Goal: Task Accomplishment & Management: Complete application form

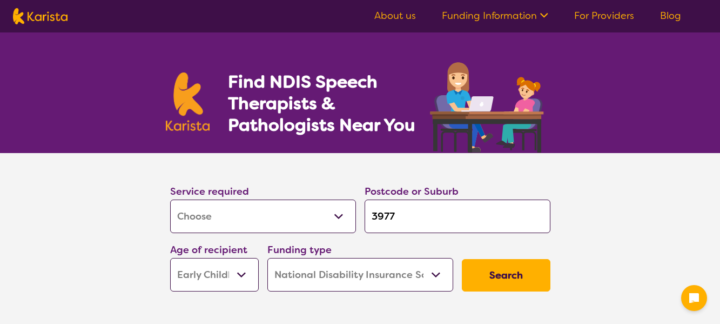
select select "[MEDICAL_DATA]"
select select "EC"
select select "NDIS"
select select "[MEDICAL_DATA]"
select select "EC"
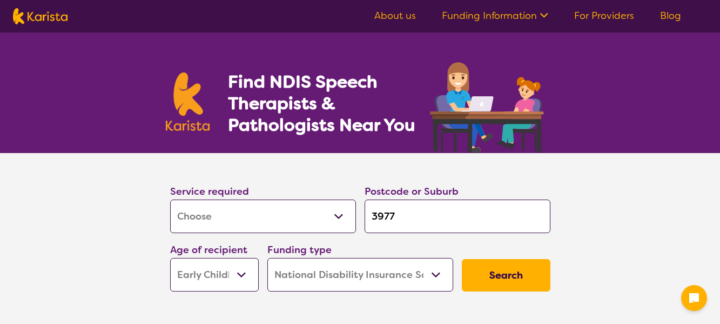
select select "NDIS"
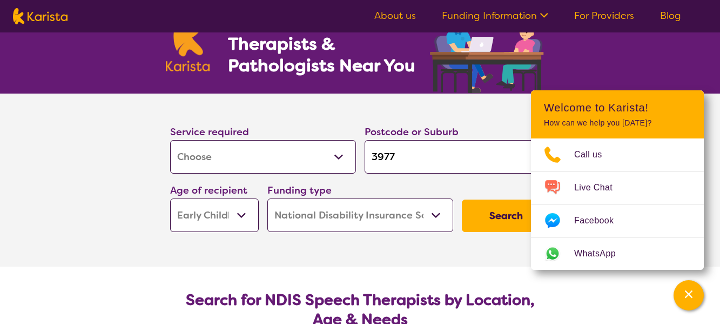
scroll to position [54, 0]
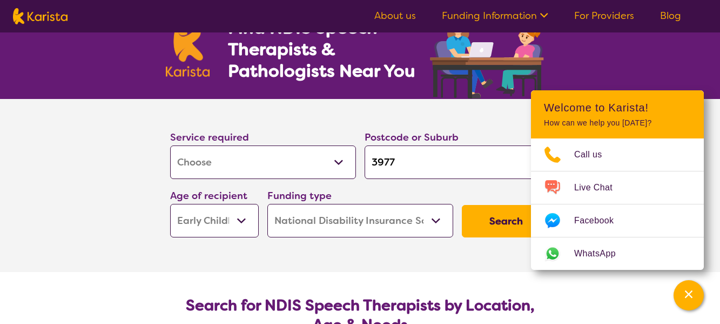
click at [451, 167] on input "3977" at bounding box center [458, 161] width 186 height 33
type input "397"
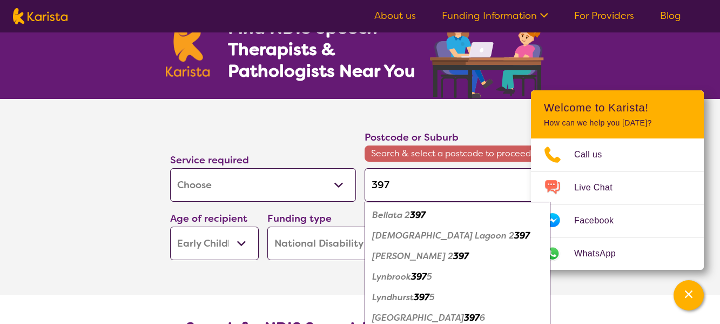
type input "3978"
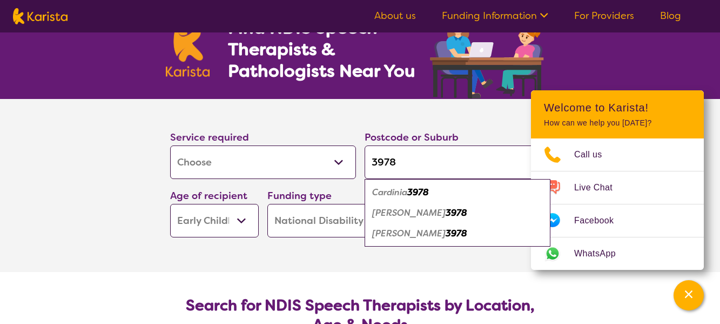
type input "3978"
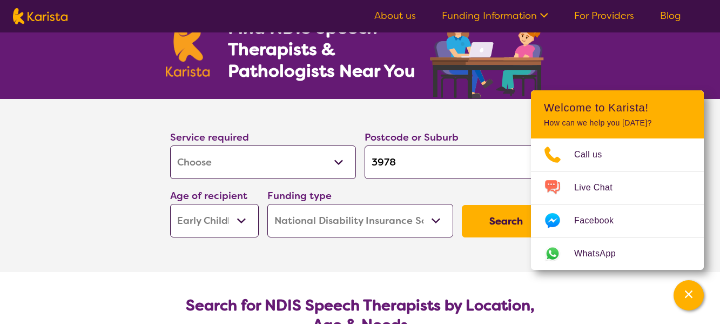
click at [245, 262] on section "Service required Allied Health Assistant Assessment ([MEDICAL_DATA] or [MEDICAL…" at bounding box center [360, 185] width 432 height 173
click at [489, 219] on button "Search" at bounding box center [506, 221] width 89 height 32
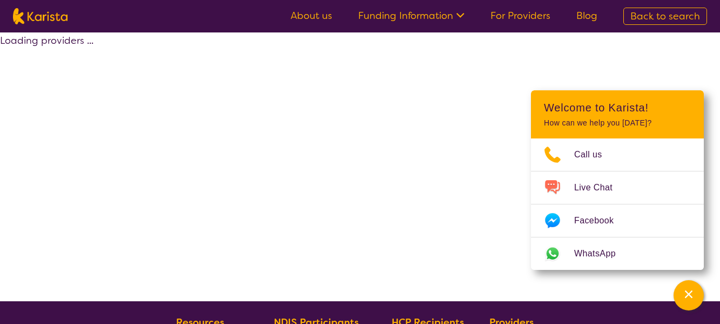
select select "by_score"
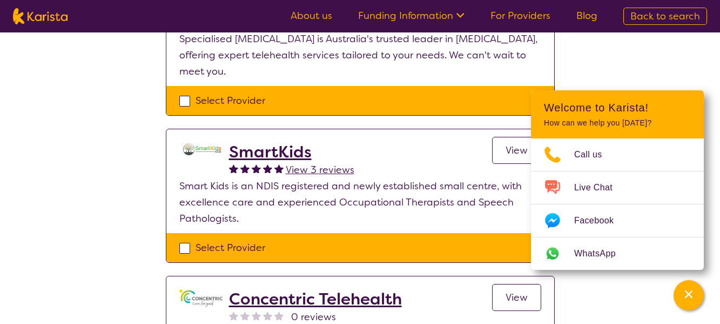
scroll to position [162, 0]
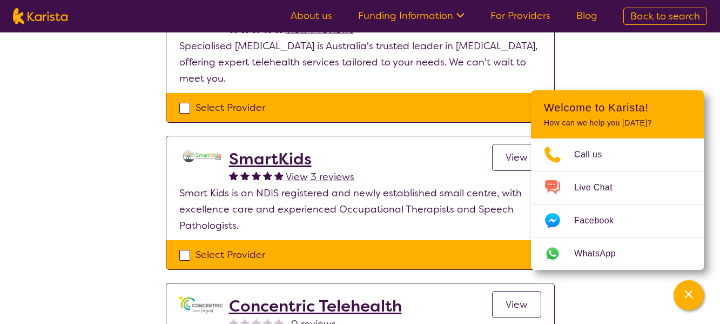
click at [182, 253] on div "Select Provider" at bounding box center [360, 254] width 362 height 16
checkbox input "true"
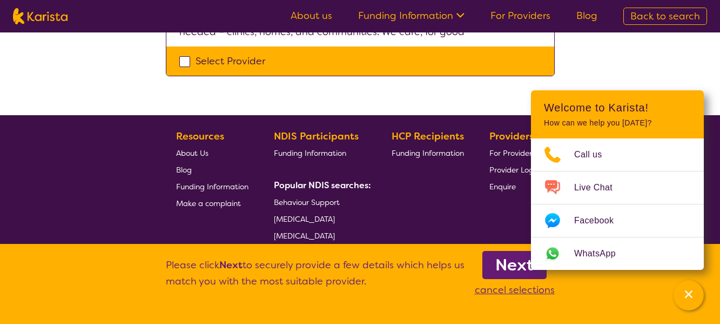
scroll to position [538, 0]
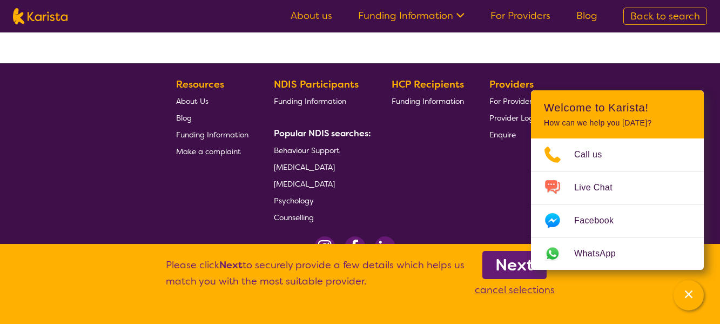
click at [521, 273] on b "Next" at bounding box center [514, 265] width 38 height 22
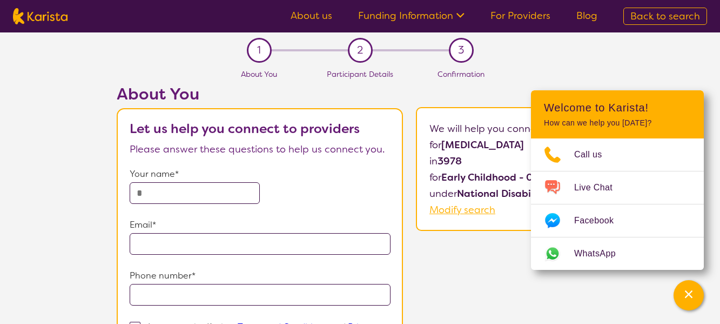
click at [186, 182] on p "Your name*" at bounding box center [260, 174] width 261 height 16
click at [186, 191] on input "text" at bounding box center [195, 193] width 131 height 22
type input "**********"
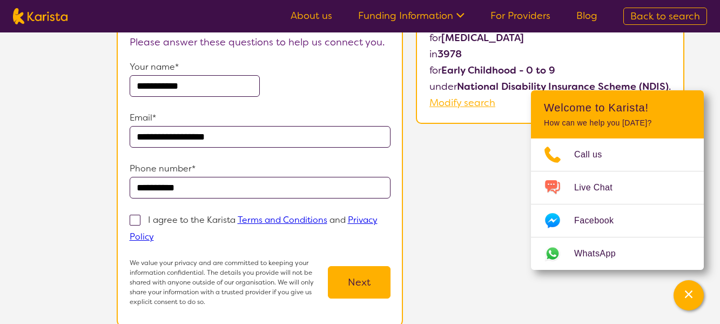
scroll to position [108, 0]
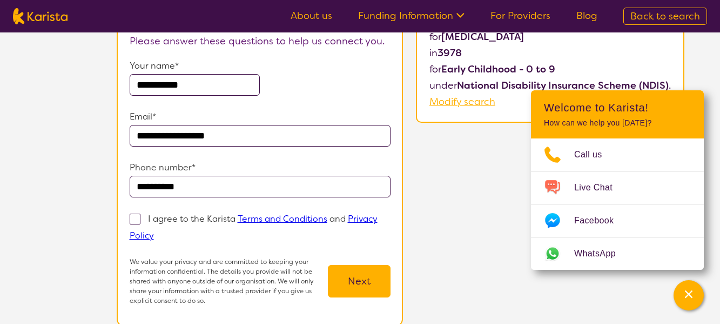
click at [132, 219] on span at bounding box center [135, 218] width 11 height 11
click at [154, 231] on input "I agree to the Karista Terms and Conditions and Privacy Policy" at bounding box center [157, 234] width 7 height 7
checkbox input "true"
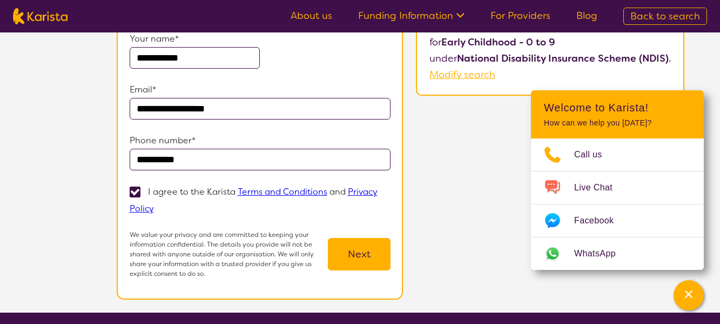
scroll to position [162, 0]
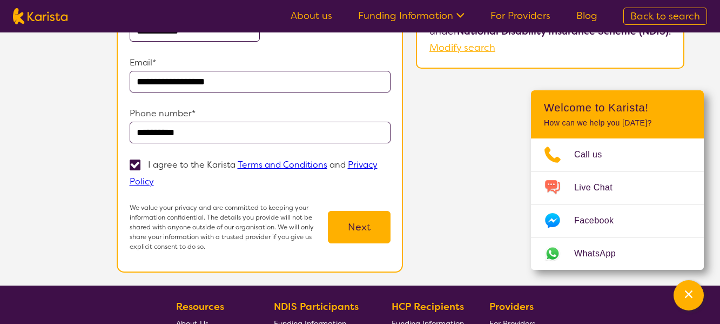
click at [367, 229] on button "Next" at bounding box center [359, 227] width 63 height 32
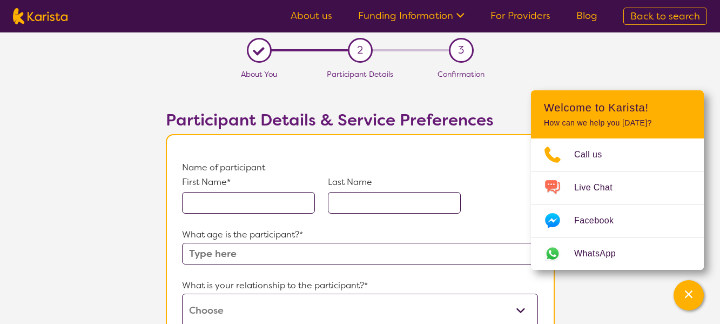
click at [223, 195] on input "text" at bounding box center [248, 203] width 133 height 22
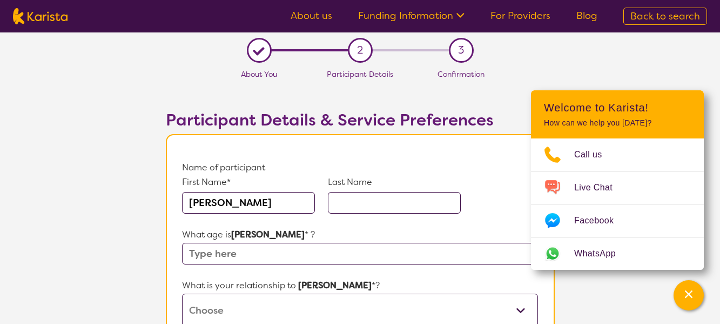
type input "[PERSON_NAME]"
click at [434, 206] on input "text" at bounding box center [394, 203] width 133 height 22
type input "U"
type input "Yap"
click at [287, 243] on input "text" at bounding box center [359, 254] width 355 height 22
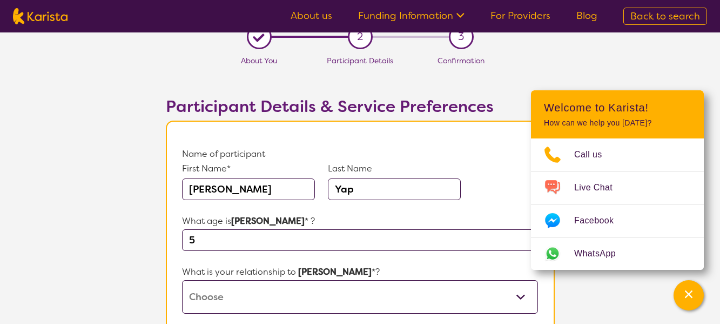
scroll to position [108, 0]
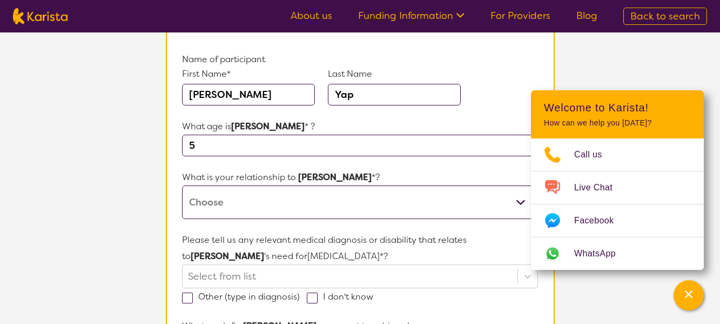
type input "5"
click at [240, 192] on select "This request is for myself I am their parent I am their child I am their spouse…" at bounding box center [359, 201] width 355 height 33
select select "I am their parent"
click at [182, 185] on select "This request is for myself I am their parent I am their child I am their spouse…" at bounding box center [359, 201] width 355 height 33
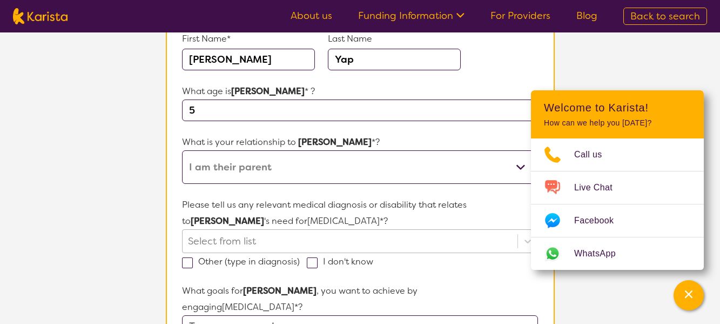
scroll to position [162, 0]
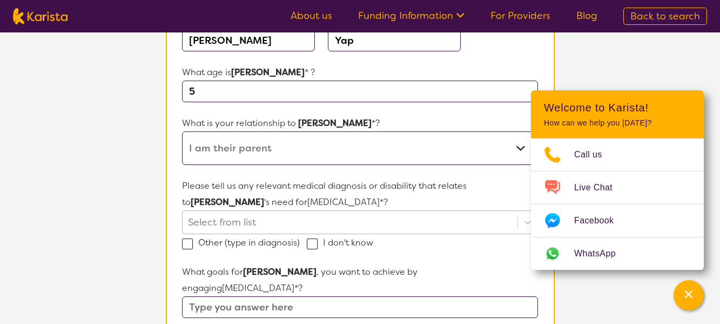
click at [212, 226] on div "Select from list" at bounding box center [359, 222] width 355 height 24
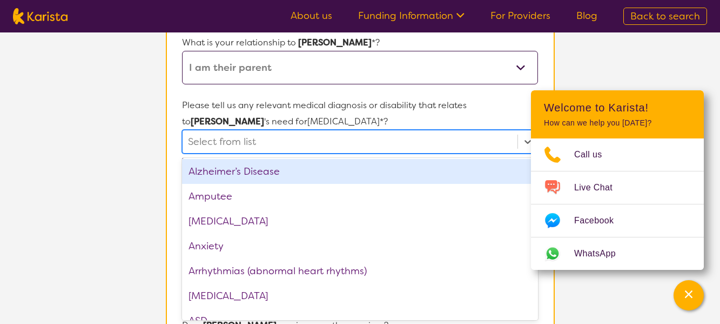
scroll to position [0, 0]
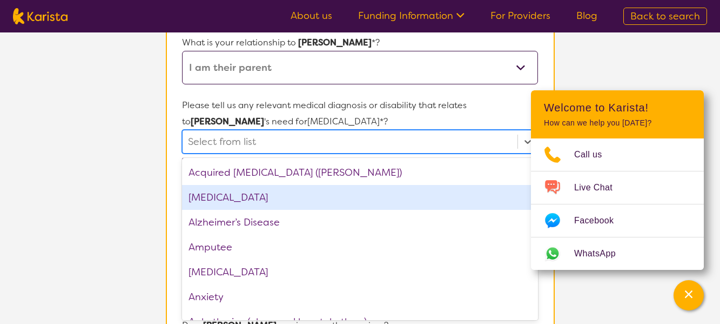
click at [244, 197] on div "[MEDICAL_DATA]" at bounding box center [359, 197] width 355 height 25
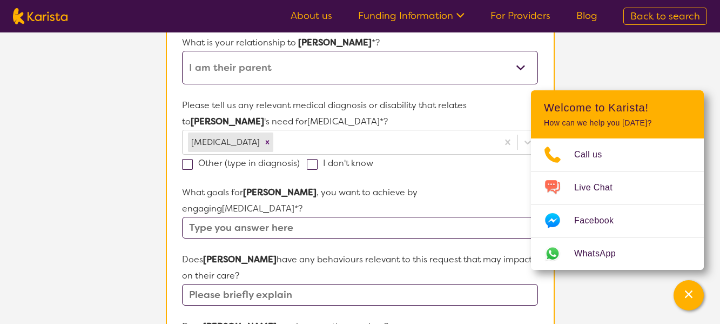
click at [102, 193] on section "L About You 2 Participant Details 3 Confirmation Participant Details & Service …" at bounding box center [360, 275] width 720 height 970
click at [266, 143] on icon "Remove ADHD" at bounding box center [268, 142] width 4 height 4
click at [310, 161] on span at bounding box center [312, 163] width 11 height 11
click at [373, 161] on input "I don't know" at bounding box center [376, 161] width 7 height 7
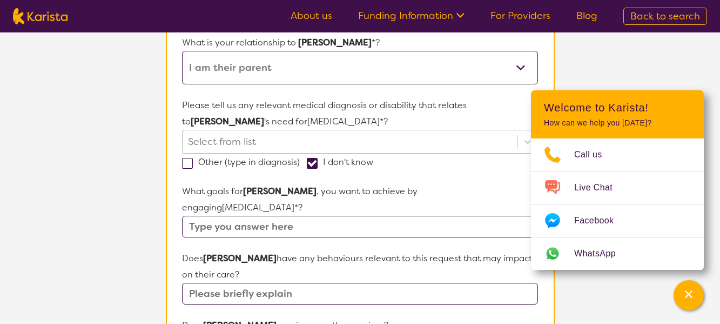
checkbox input "true"
click at [218, 216] on input "text" at bounding box center [359, 227] width 355 height 22
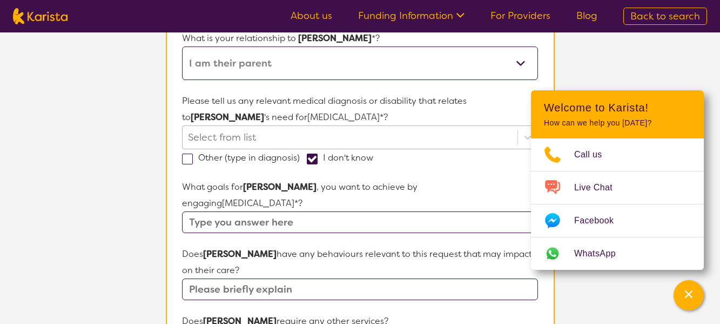
scroll to position [243, 0]
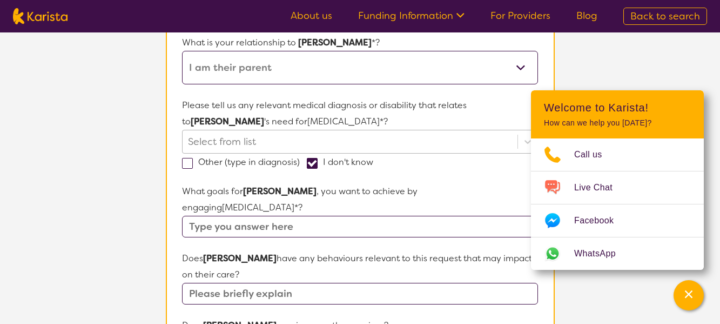
click at [227, 216] on input "text" at bounding box center [359, 227] width 355 height 22
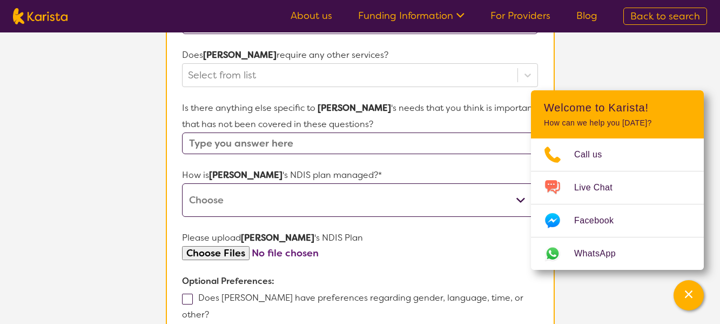
scroll to position [459, 0]
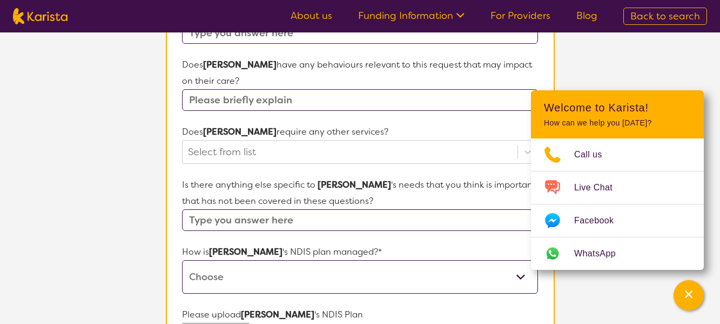
click at [266, 260] on select "Self-managed NDIS plan Managed by a registered plan management provider (not th…" at bounding box center [359, 276] width 355 height 33
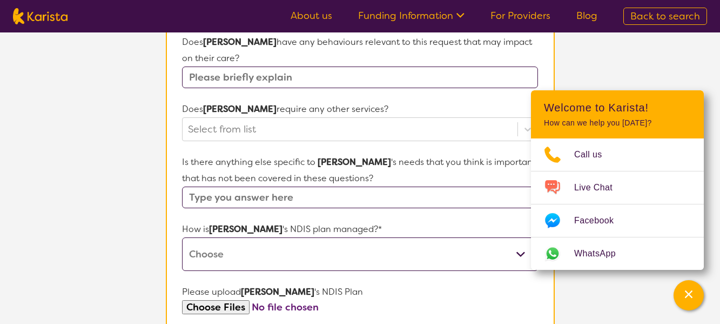
select select "Self Managed"
click at [182, 237] on select "Self-managed NDIS plan Managed by a registered plan management provider (not th…" at bounding box center [359, 253] width 355 height 33
click at [258, 120] on div at bounding box center [350, 129] width 324 height 18
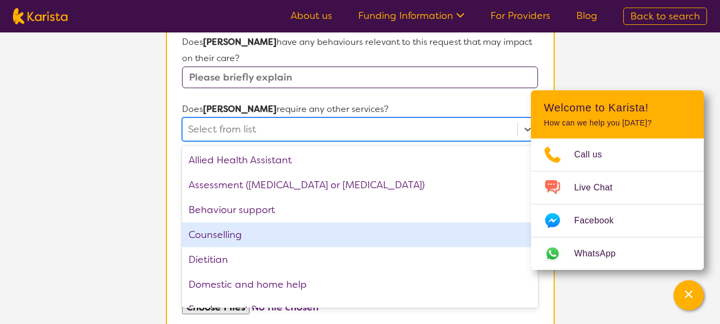
scroll to position [108, 0]
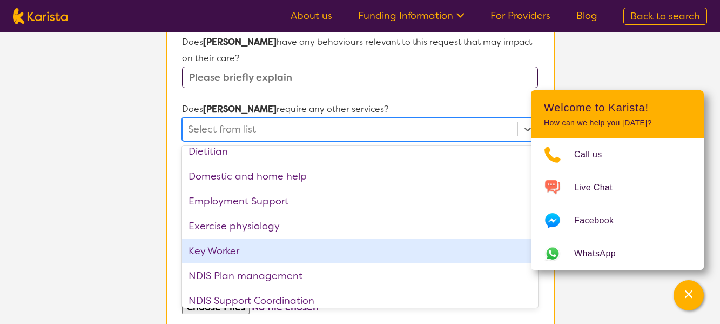
click at [255, 238] on div "Key Worker" at bounding box center [359, 250] width 355 height 25
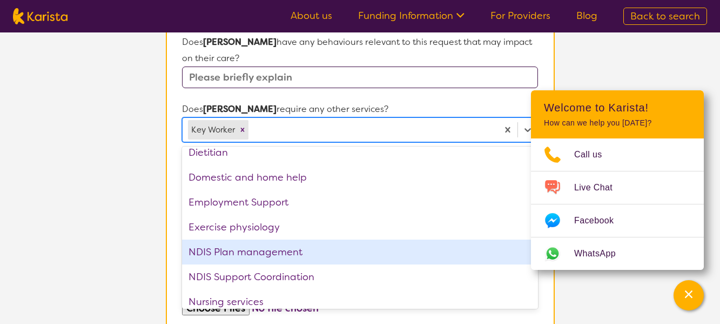
click at [100, 216] on section "L About You 2 Participant Details 3 Confirmation Participant Details & Service …" at bounding box center [360, 47] width 720 height 992
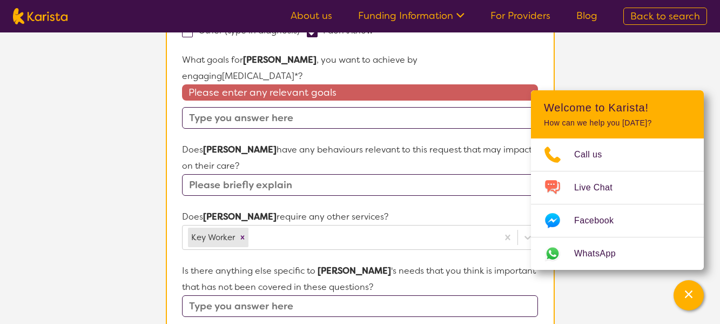
scroll to position [373, 0]
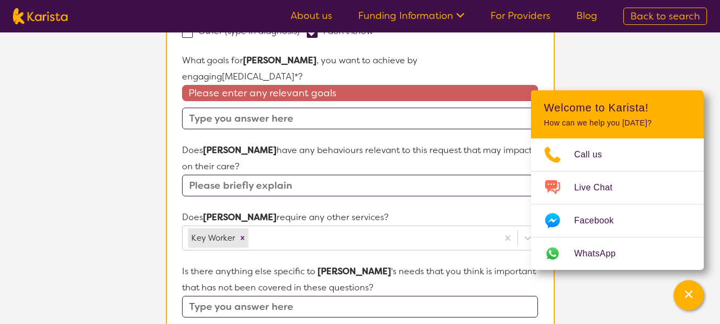
click at [292, 174] on input "text" at bounding box center [359, 185] width 355 height 22
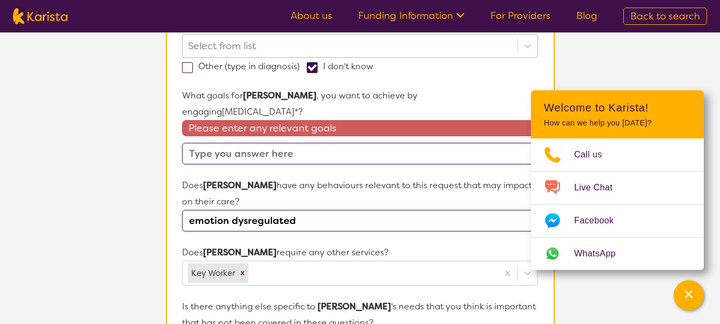
scroll to position [319, 0]
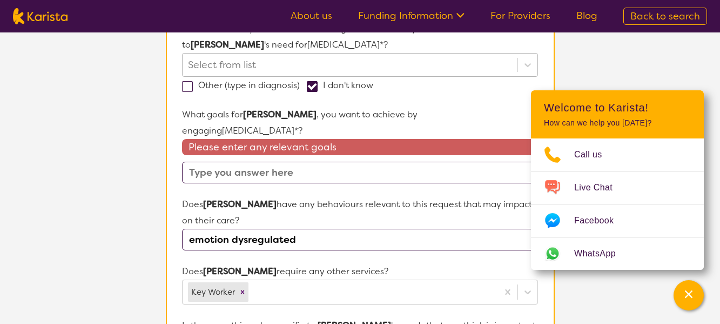
type input "emotion dysregulated"
click at [248, 162] on input "text" at bounding box center [359, 173] width 355 height 22
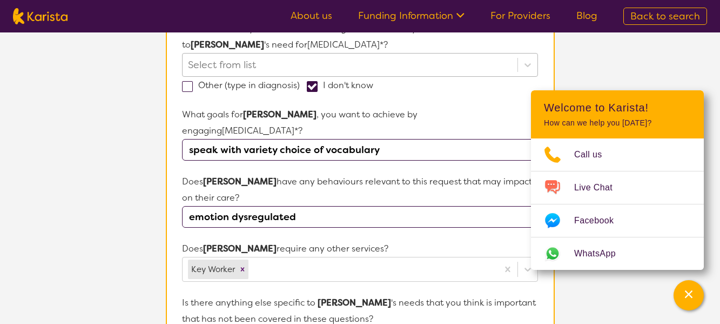
drag, startPoint x: 393, startPoint y: 138, endPoint x: 177, endPoint y: 126, distance: 216.4
click at [177, 126] on section "Name of participant First Name* [PERSON_NAME] Last Name [PERSON_NAME] What age …" at bounding box center [360, 229] width 389 height 829
paste input "Use longer phrases and sentences with correct word order."
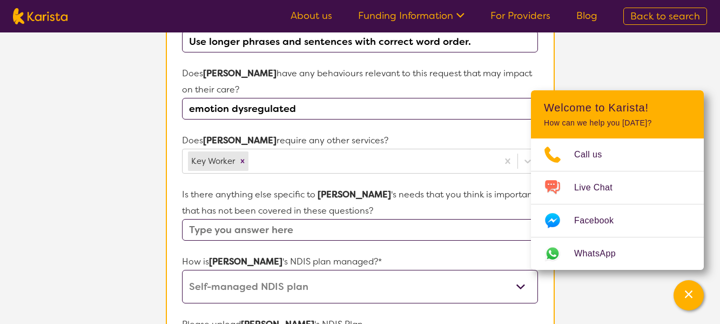
scroll to position [481, 0]
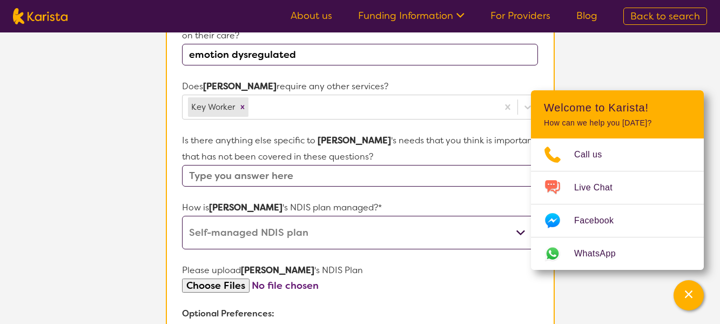
type input "Use longer phrases and sentences with correct word order."
click at [257, 165] on input "text" at bounding box center [359, 176] width 355 height 22
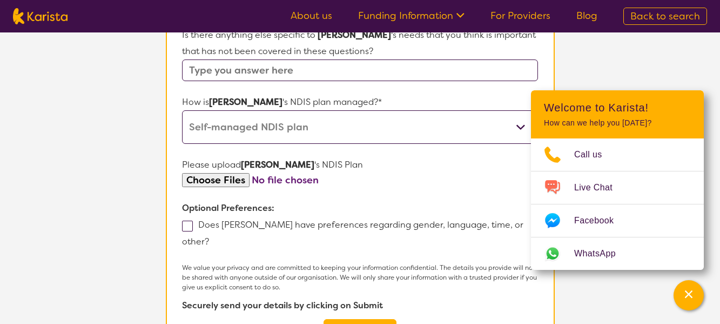
scroll to position [589, 0]
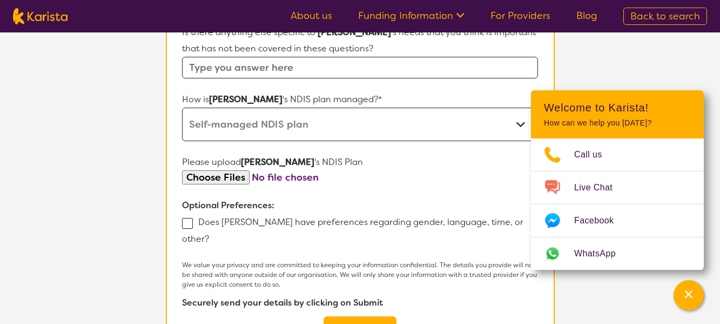
click at [289, 170] on input "file" at bounding box center [359, 177] width 355 height 15
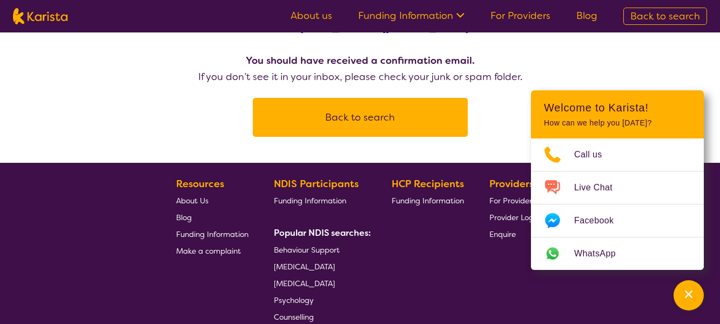
scroll to position [114, 0]
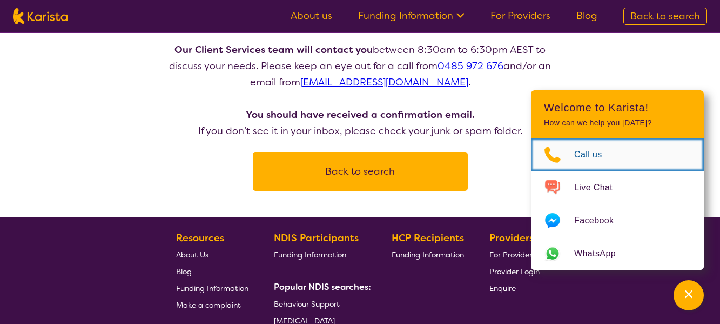
click at [600, 155] on span "Call us" at bounding box center [594, 154] width 41 height 16
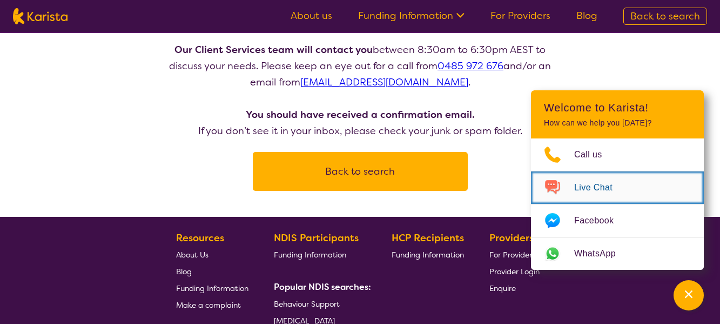
click at [604, 187] on span "Live Chat" at bounding box center [599, 187] width 51 height 16
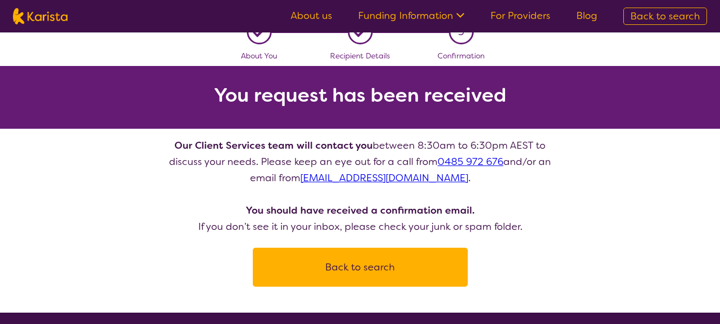
scroll to position [0, 0]
